Goal: Task Accomplishment & Management: Use online tool/utility

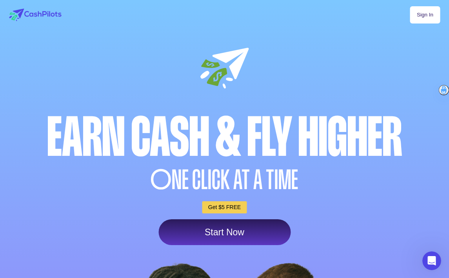
click at [425, 16] on link "Sign In" at bounding box center [425, 14] width 30 height 17
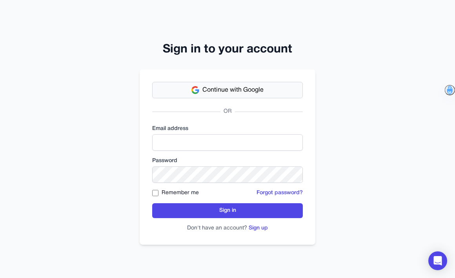
click at [247, 86] on span "Continue with Google" at bounding box center [232, 89] width 61 height 9
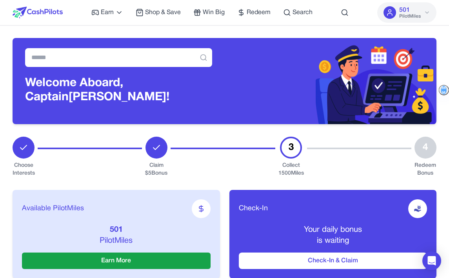
scroll to position [0, 0]
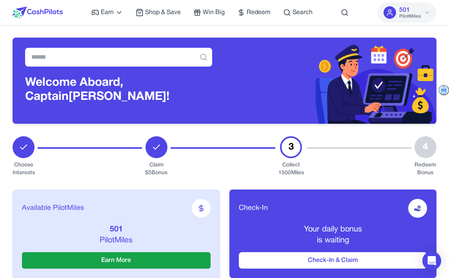
click at [409, 12] on span "501" at bounding box center [404, 9] width 11 height 9
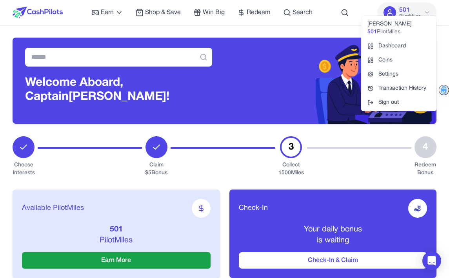
click at [395, 31] on span "PilotMiles" at bounding box center [389, 32] width 24 height 8
click at [102, 174] on div at bounding box center [90, 156] width 104 height 41
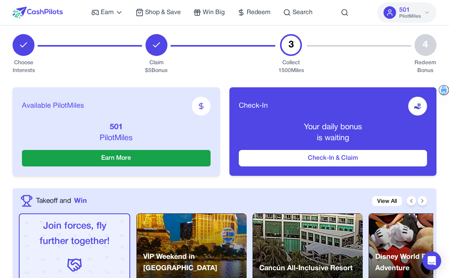
scroll to position [106, 0]
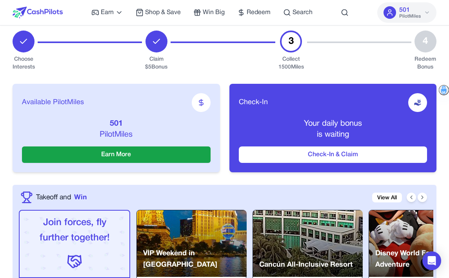
click at [201, 103] on icon at bounding box center [201, 102] width 4 height 5
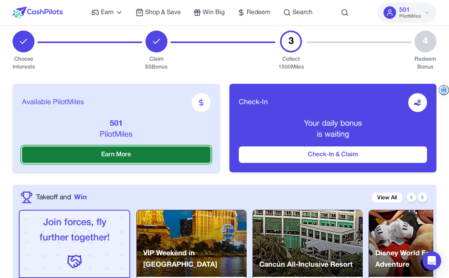
click at [114, 156] on button "Earn More" at bounding box center [116, 155] width 189 height 16
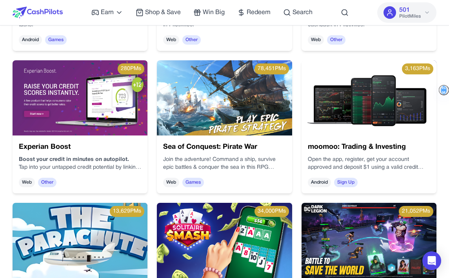
scroll to position [396, 0]
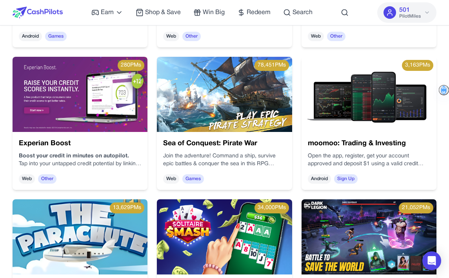
click at [83, 161] on p "Tap into your untapped credit potential by linking your utility, rent, and stre…" at bounding box center [80, 164] width 122 height 8
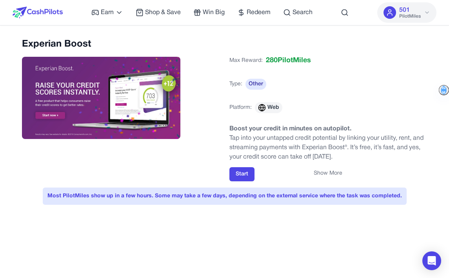
click at [264, 151] on p "Tap into your untapped credit potential by linking your utility, rent, and stre…" at bounding box center [328, 148] width 198 height 28
click at [241, 175] on div "Show More" at bounding box center [328, 174] width 198 height 8
click at [332, 170] on button "Show More" at bounding box center [328, 174] width 29 height 8
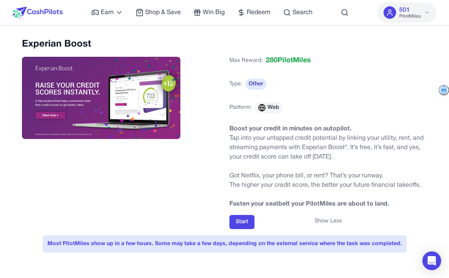
click at [246, 220] on div "Show Less" at bounding box center [328, 222] width 198 height 8
click at [240, 222] on div "Show Less" at bounding box center [328, 222] width 198 height 8
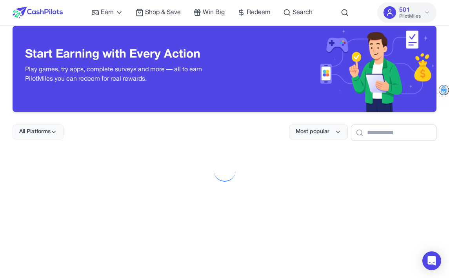
scroll to position [10, 0]
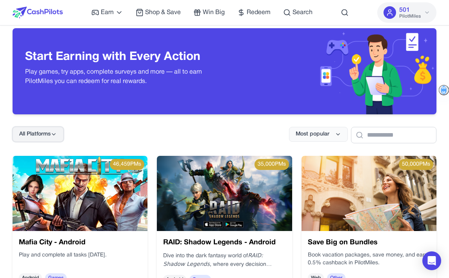
click at [48, 135] on span "All Platforms" at bounding box center [34, 135] width 31 height 8
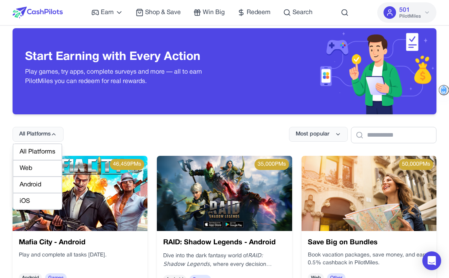
click at [42, 167] on div "Web" at bounding box center [37, 168] width 49 height 16
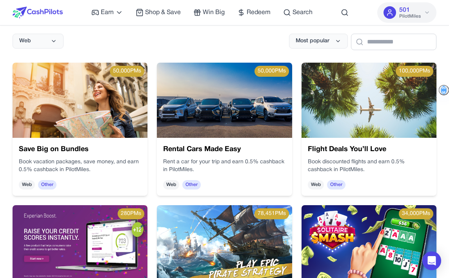
scroll to position [107, 0]
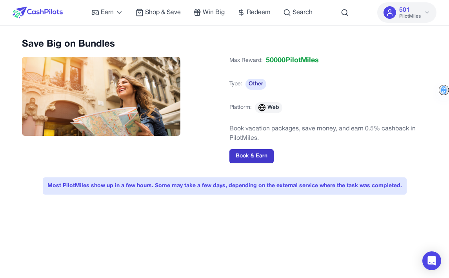
click at [245, 160] on button "Book & Earn" at bounding box center [251, 156] width 44 height 14
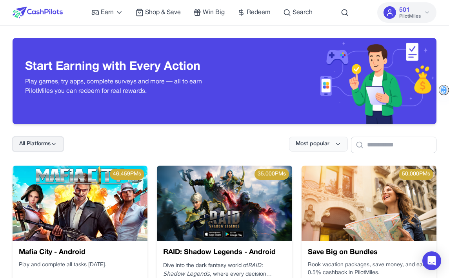
click at [36, 149] on button "All Platforms" at bounding box center [38, 144] width 51 height 15
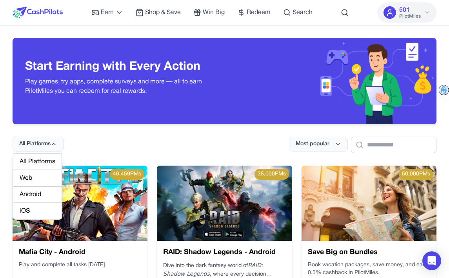
click at [39, 177] on div "Web" at bounding box center [37, 178] width 49 height 16
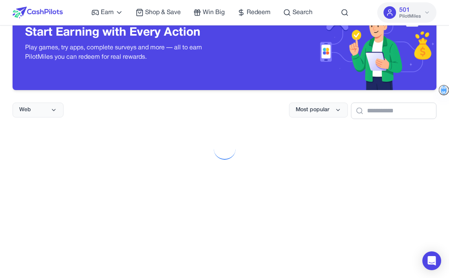
scroll to position [44, 0]
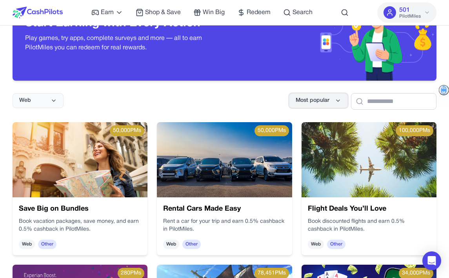
click at [323, 102] on span "Most popular" at bounding box center [313, 101] width 34 height 8
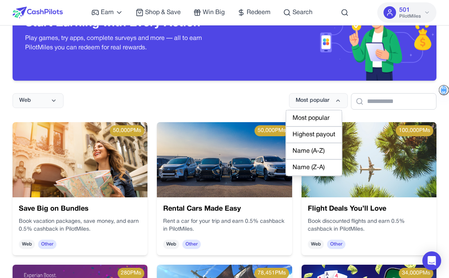
click at [302, 132] on div "Highest payout" at bounding box center [314, 135] width 56 height 16
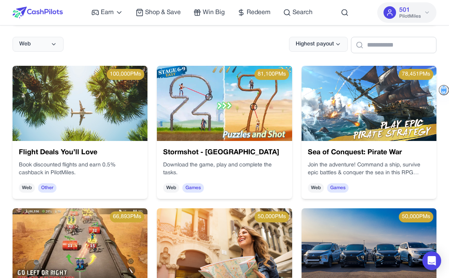
scroll to position [98, 0]
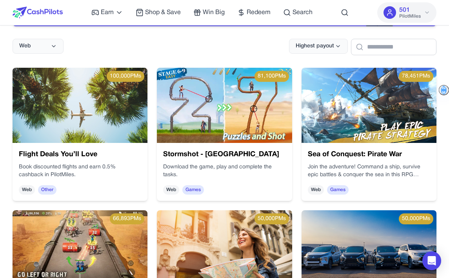
click at [79, 179] on h3 "Stormshot - [GEOGRAPHIC_DATA]" at bounding box center [26, 219] width 105 height 81
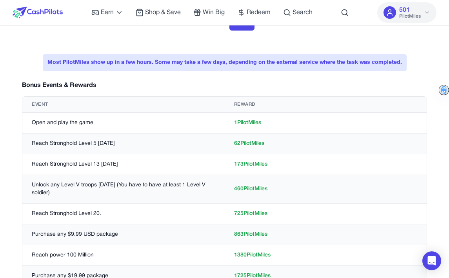
scroll to position [126, 0]
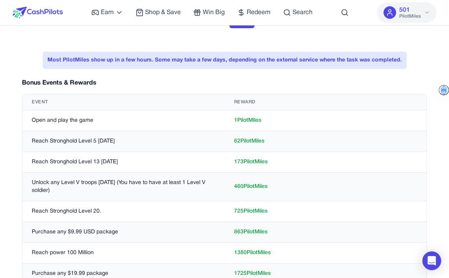
click at [129, 162] on td "Reach Stronghold Level 13 [DATE]" at bounding box center [123, 162] width 202 height 21
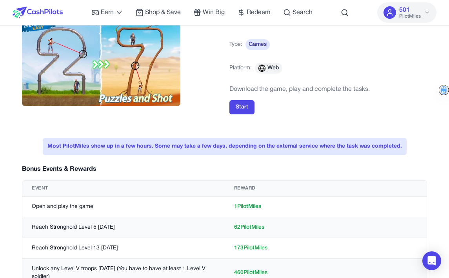
scroll to position [37, 0]
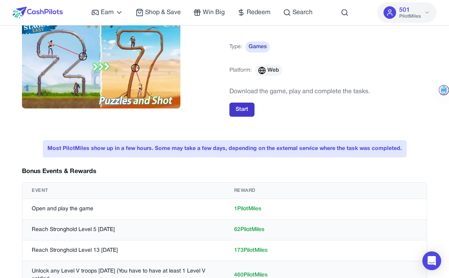
click at [243, 109] on button "Start" at bounding box center [241, 110] width 25 height 14
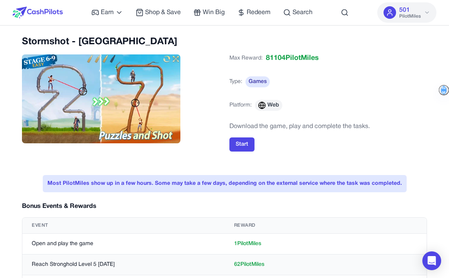
scroll to position [0, 0]
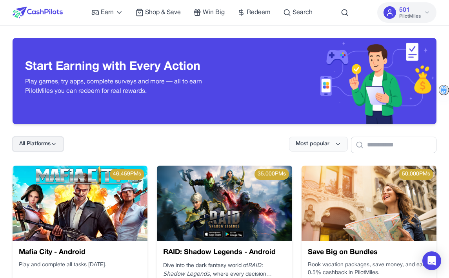
click at [50, 147] on span "All Platforms" at bounding box center [34, 144] width 31 height 8
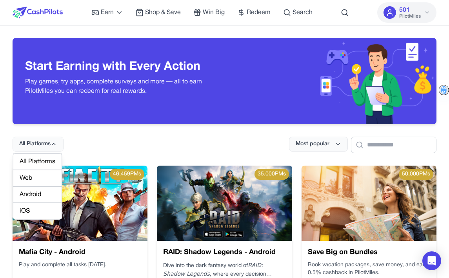
click at [43, 176] on div "Web" at bounding box center [37, 178] width 49 height 16
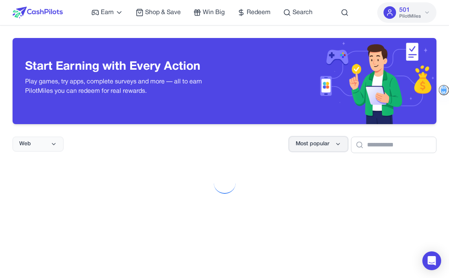
click at [312, 140] on span "Most popular" at bounding box center [313, 144] width 34 height 8
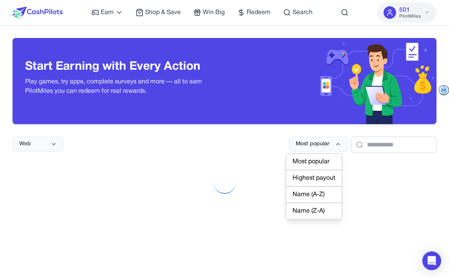
click at [316, 175] on div "Highest payout" at bounding box center [314, 178] width 56 height 16
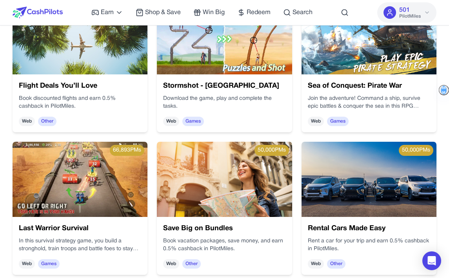
scroll to position [181, 0]
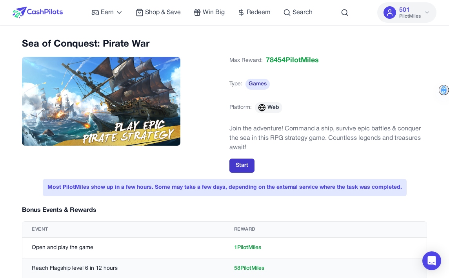
click at [236, 168] on button "Start" at bounding box center [241, 166] width 25 height 14
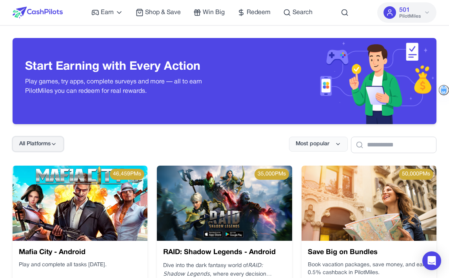
click at [49, 145] on span "All Platforms" at bounding box center [34, 144] width 31 height 8
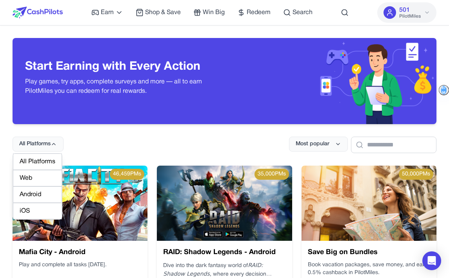
click at [40, 176] on div "Web" at bounding box center [37, 178] width 49 height 16
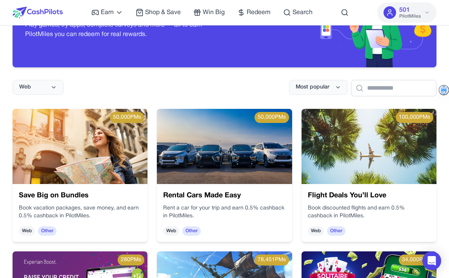
scroll to position [66, 0]
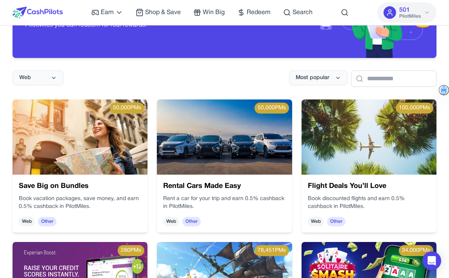
click at [193, 222] on span "Other" at bounding box center [191, 221] width 18 height 9
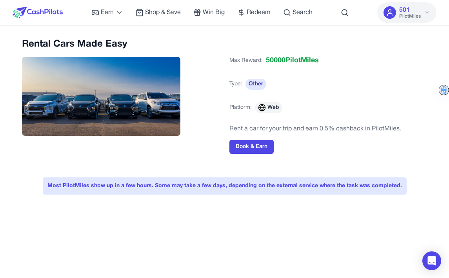
click at [251, 155] on div "Rental Cars Made Easy Max Reward: 50000 PilotMiles Type: Other Platform: Web Re…" at bounding box center [224, 104] width 405 height 133
click at [253, 147] on button "Book & Earn" at bounding box center [251, 147] width 44 height 14
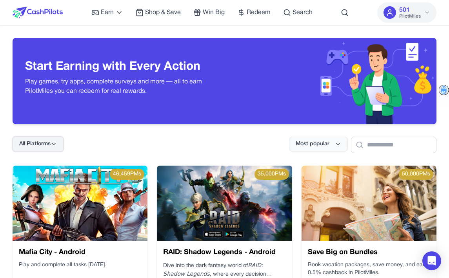
click at [41, 143] on span "All Platforms" at bounding box center [34, 144] width 31 height 8
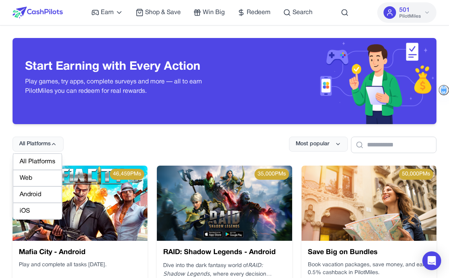
click at [38, 176] on div "Web" at bounding box center [37, 178] width 49 height 16
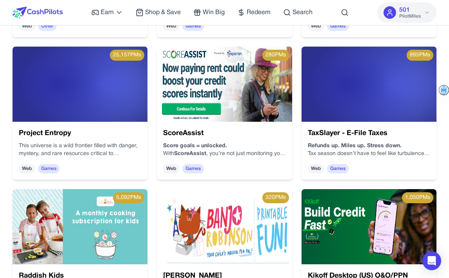
scroll to position [406, 0]
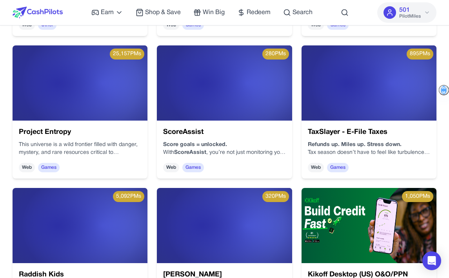
click at [50, 133] on h3 "Project Entropy" at bounding box center [80, 132] width 122 height 11
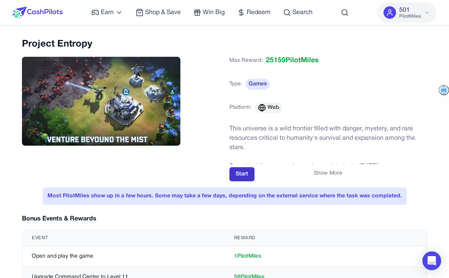
click at [242, 179] on button "Start" at bounding box center [241, 174] width 25 height 14
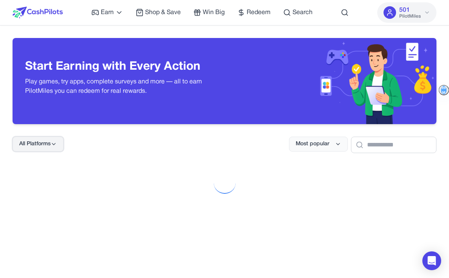
click at [38, 150] on button "All Platforms" at bounding box center [38, 144] width 51 height 15
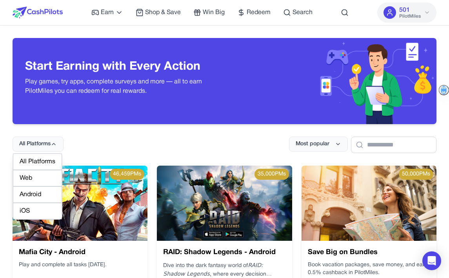
click at [35, 178] on div "Web" at bounding box center [37, 178] width 49 height 16
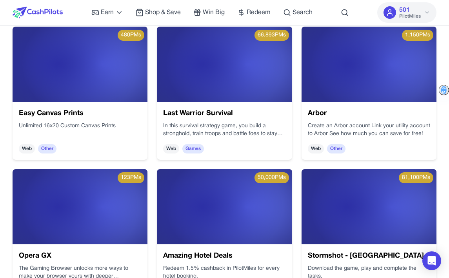
scroll to position [508, 0]
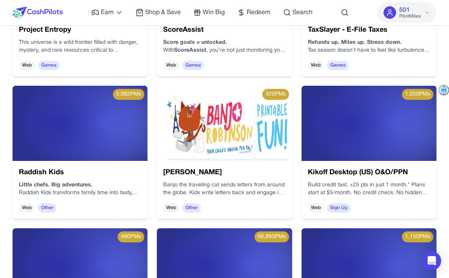
click at [344, 155] on h3 "Raddish Kids" at bounding box center [393, 110] width 98 height 90
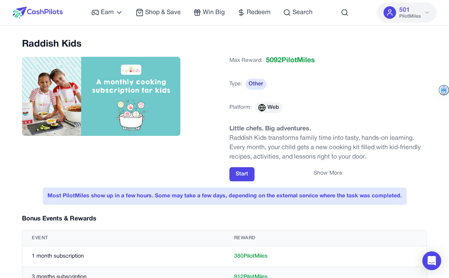
click at [242, 175] on div "Show More" at bounding box center [328, 174] width 198 height 8
click at [242, 176] on div "Show More" at bounding box center [328, 174] width 198 height 8
click at [245, 173] on div "Show More" at bounding box center [328, 174] width 198 height 8
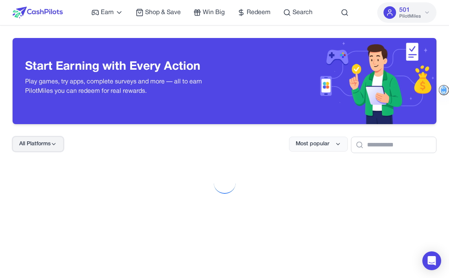
click at [43, 145] on span "All Platforms" at bounding box center [34, 144] width 31 height 8
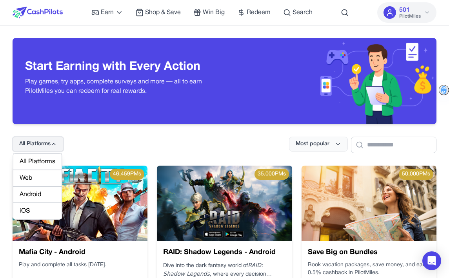
click at [43, 145] on span "All Platforms" at bounding box center [34, 144] width 31 height 8
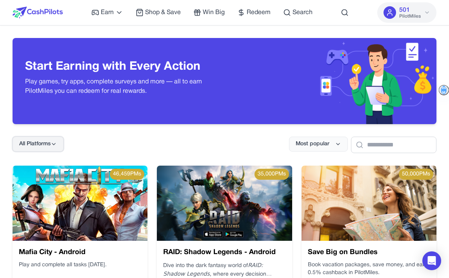
click at [43, 145] on span "All Platforms" at bounding box center [34, 144] width 31 height 8
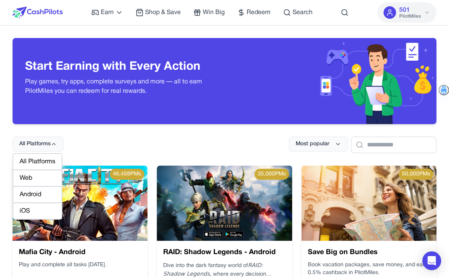
click at [38, 175] on div "Web" at bounding box center [37, 178] width 49 height 16
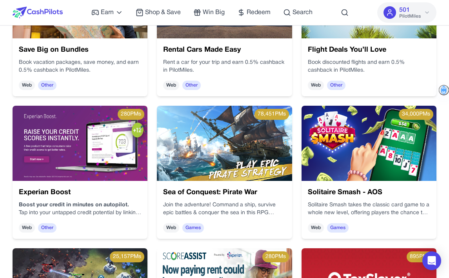
scroll to position [240, 0]
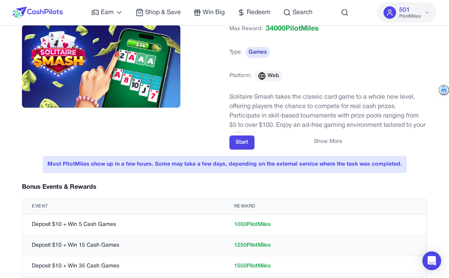
scroll to position [49, 0]
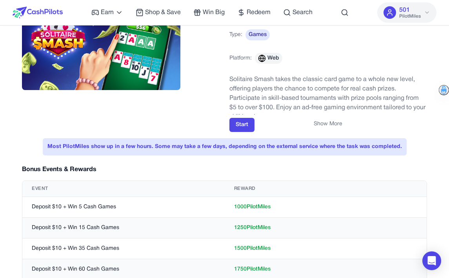
click at [330, 125] on button "Show More" at bounding box center [328, 124] width 29 height 8
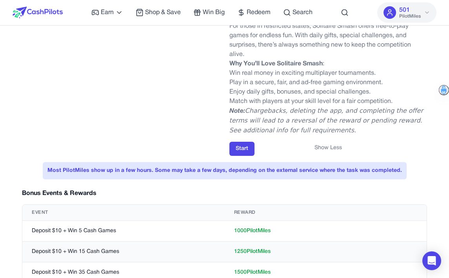
scroll to position [142, 0]
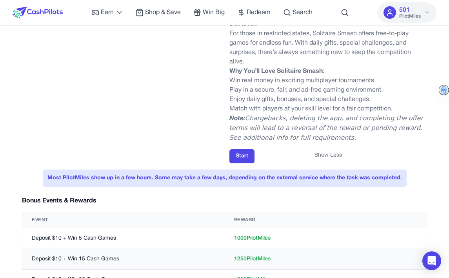
click at [240, 152] on div "Show Less" at bounding box center [328, 156] width 198 height 8
click at [247, 123] on p "Note: Chargebacks, deleting the app, and completing the offer terms will lead t…" at bounding box center [328, 124] width 198 height 20
click at [240, 152] on div "Show Less" at bounding box center [328, 156] width 198 height 8
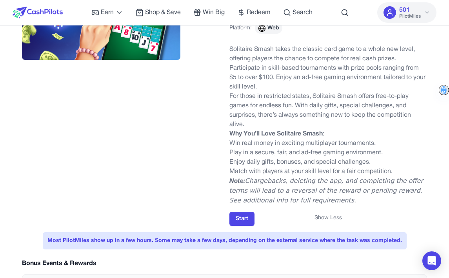
scroll to position [0, 0]
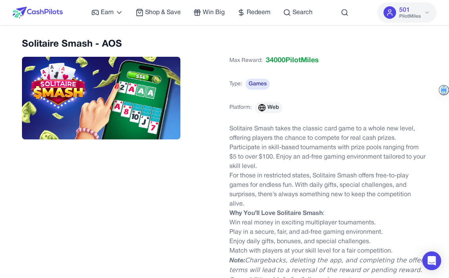
click at [410, 10] on span "501" at bounding box center [404, 9] width 11 height 9
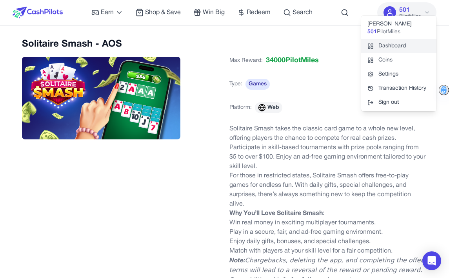
click at [393, 45] on link "Dashboard" at bounding box center [398, 46] width 75 height 14
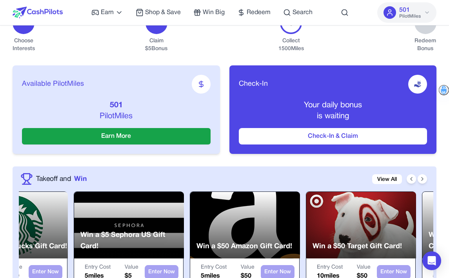
scroll to position [125, 0]
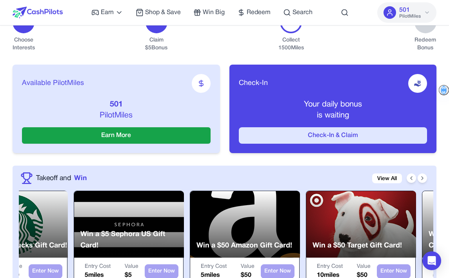
click at [329, 135] on button "Check-In & Claim" at bounding box center [333, 135] width 189 height 16
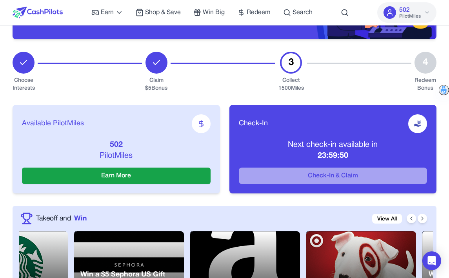
scroll to position [88, 0]
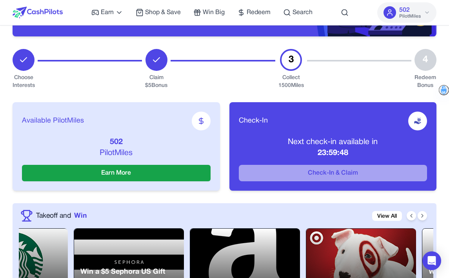
click at [406, 12] on span "502" at bounding box center [404, 9] width 11 height 9
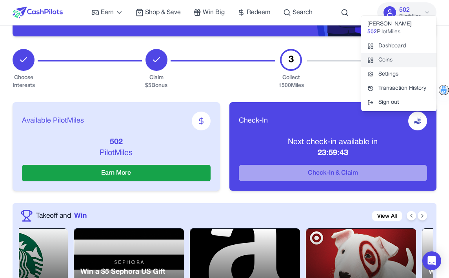
click at [405, 62] on link "Coins" at bounding box center [398, 60] width 75 height 14
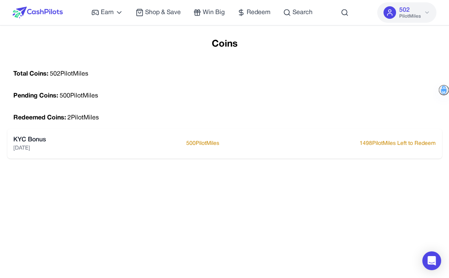
click at [40, 11] on img at bounding box center [38, 13] width 50 height 12
